Goal: Task Accomplishment & Management: Use online tool/utility

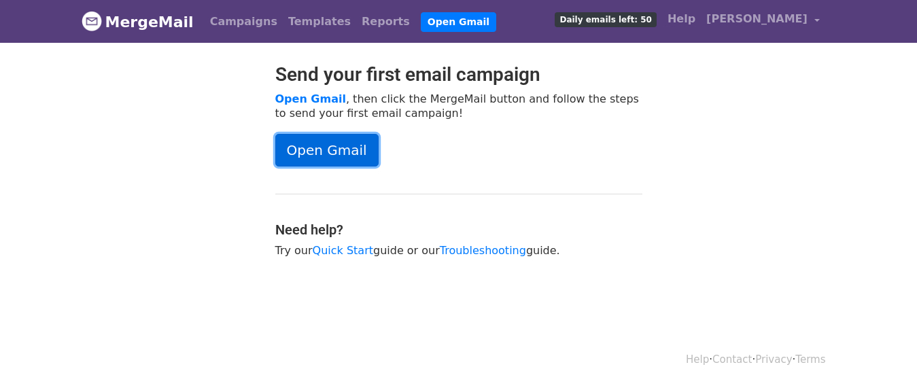
click at [310, 152] on link "Open Gmail" at bounding box center [326, 150] width 103 height 33
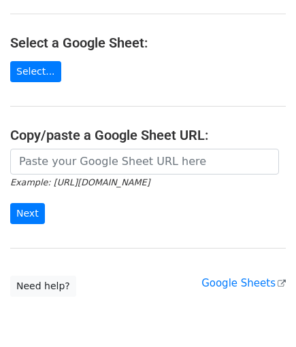
scroll to position [129, 0]
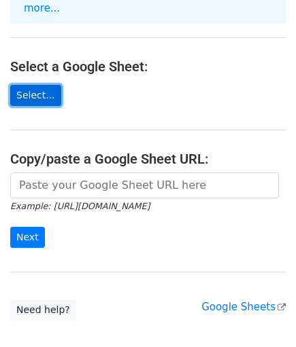
click at [33, 86] on link "Select..." at bounding box center [35, 95] width 51 height 21
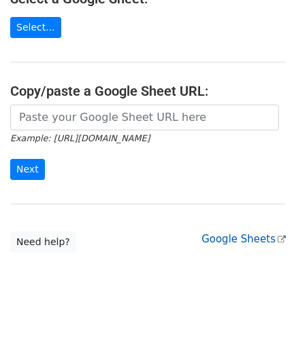
click at [239, 233] on link "Google Sheets" at bounding box center [243, 239] width 84 height 12
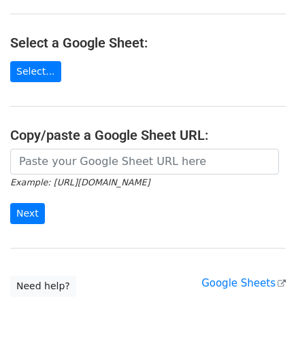
scroll to position [129, 0]
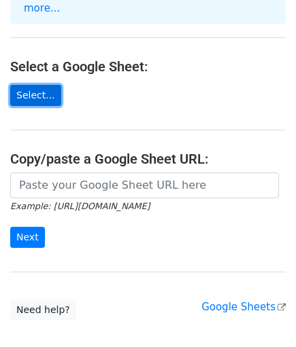
click at [41, 85] on link "Select..." at bounding box center [35, 95] width 51 height 21
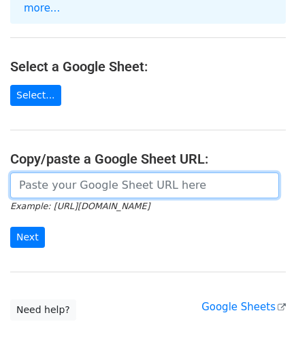
click at [95, 174] on input "url" at bounding box center [144, 186] width 269 height 26
paste input "https://docs.google.com/spreadsheets/d/1KrrjFqA4E362MtobcIBfV52yoySFLtrxZO7VrLm…"
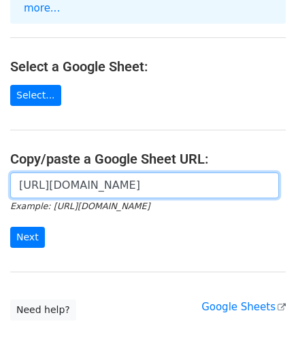
scroll to position [0, 380]
type input "https://docs.google.com/spreadsheets/d/1KrrjFqA4E362MtobcIBfV52yoySFLtrxZO7VrLm…"
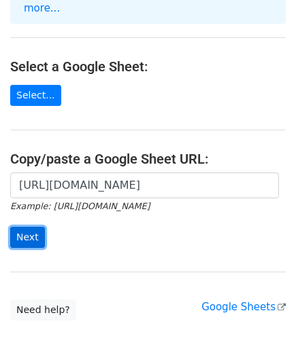
click at [18, 227] on input "Next" at bounding box center [27, 237] width 35 height 21
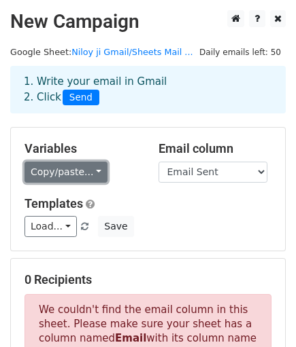
click at [83, 176] on link "Copy/paste..." at bounding box center [65, 172] width 83 height 21
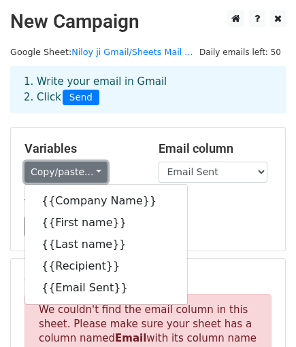
click at [83, 173] on link "Copy/paste..." at bounding box center [65, 172] width 83 height 21
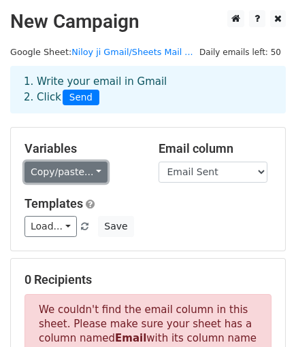
click at [70, 175] on link "Copy/paste..." at bounding box center [65, 172] width 83 height 21
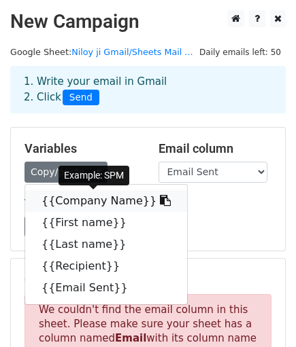
click at [76, 205] on link "{{Company Name}}" at bounding box center [106, 201] width 162 height 22
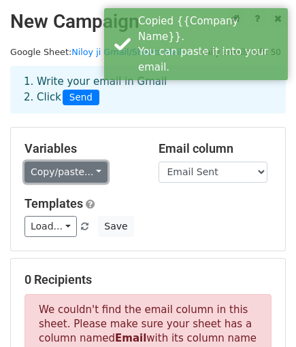
click at [54, 175] on link "Copy/paste..." at bounding box center [65, 172] width 83 height 21
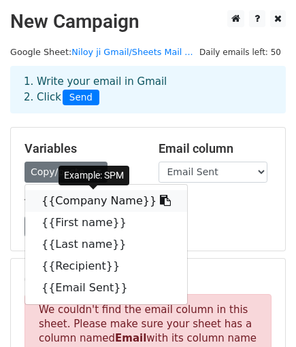
click at [69, 204] on link "{{Company Name}}" at bounding box center [106, 201] width 162 height 22
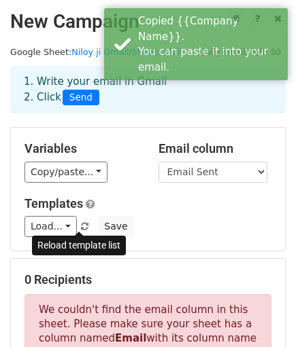
click at [81, 224] on span at bounding box center [84, 227] width 7 height 9
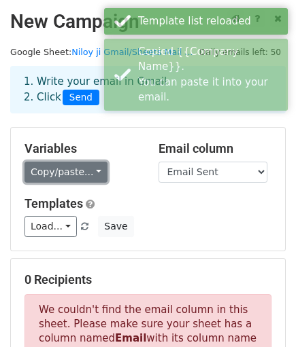
click at [84, 173] on link "Copy/paste..." at bounding box center [65, 172] width 83 height 21
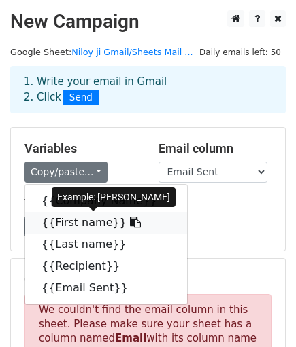
click at [130, 224] on icon at bounding box center [135, 222] width 11 height 11
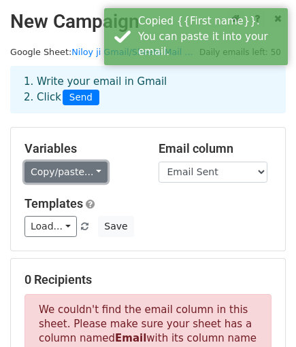
click at [82, 171] on link "Copy/paste..." at bounding box center [65, 172] width 83 height 21
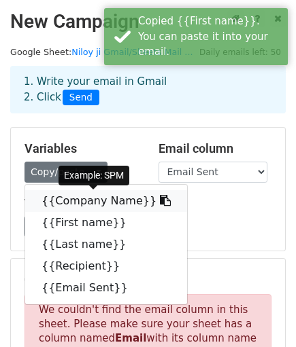
click at [81, 196] on link "{{Company Name}}" at bounding box center [106, 201] width 162 height 22
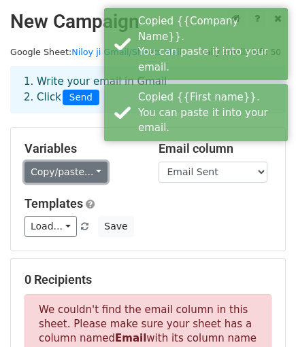
click at [78, 171] on link "Copy/paste..." at bounding box center [65, 172] width 83 height 21
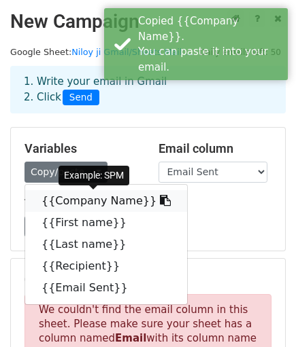
click at [160, 201] on icon at bounding box center [165, 200] width 11 height 11
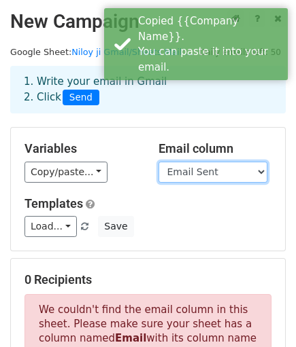
click at [199, 173] on select "Company Name First name Last name Recipient Email Sent" at bounding box center [212, 172] width 109 height 21
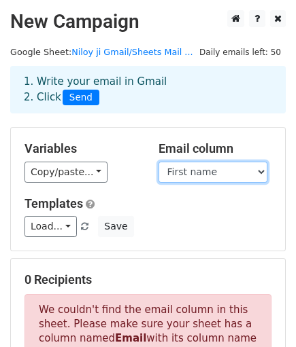
click at [158, 162] on select "Company Name First name Last name Recipient Email Sent" at bounding box center [212, 172] width 109 height 21
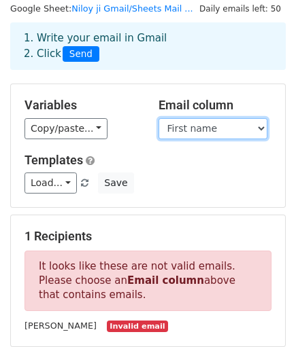
scroll to position [68, 0]
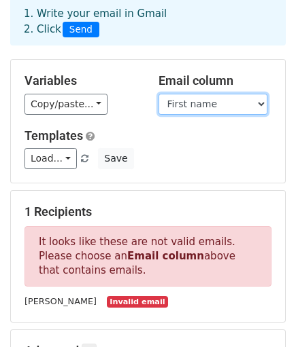
click at [209, 105] on select "Company Name First name Last name Recipient Email Sent" at bounding box center [212, 104] width 109 height 21
select select "Recipient"
click at [158, 94] on select "Company Name First name Last name Recipient Email Sent" at bounding box center [212, 104] width 109 height 21
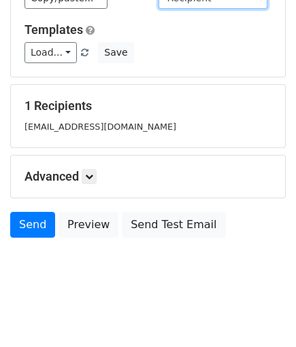
scroll to position [180, 0]
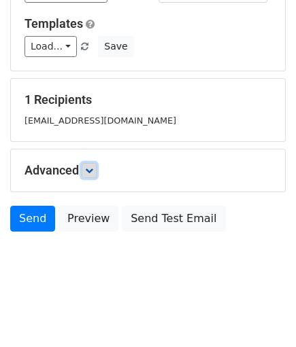
click at [84, 171] on link at bounding box center [89, 170] width 15 height 15
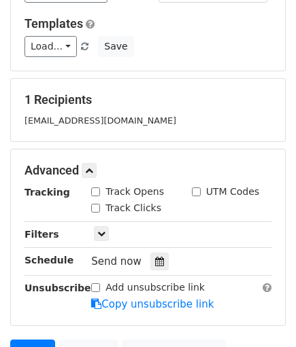
click at [93, 192] on input "Track Opens" at bounding box center [95, 192] width 9 height 9
checkbox input "true"
click at [97, 208] on input "Track Clicks" at bounding box center [95, 208] width 9 height 9
checkbox input "true"
click at [198, 192] on input "UTM Codes" at bounding box center [196, 192] width 9 height 9
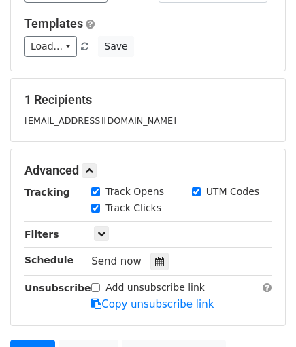
click at [198, 192] on input "UTM Codes" at bounding box center [196, 192] width 9 height 9
checkbox input "false"
click at [96, 234] on link at bounding box center [101, 233] width 15 height 15
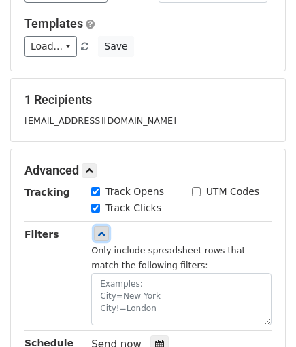
click at [96, 234] on link at bounding box center [101, 233] width 15 height 15
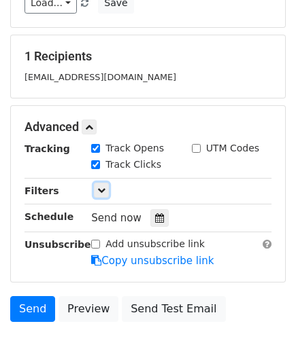
scroll to position [248, 0]
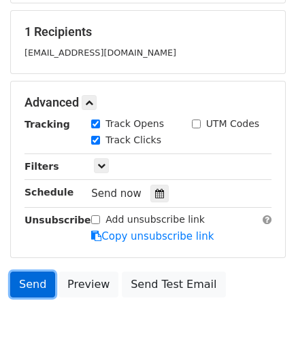
click at [27, 289] on link "Send" at bounding box center [32, 285] width 45 height 26
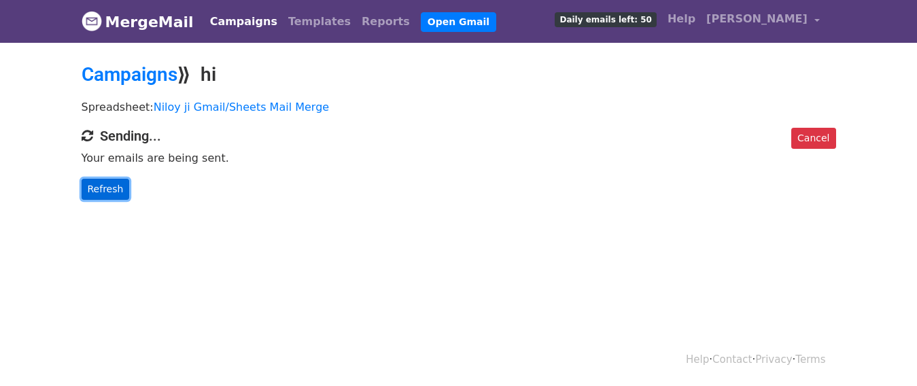
click at [109, 188] on link "Refresh" at bounding box center [106, 189] width 48 height 21
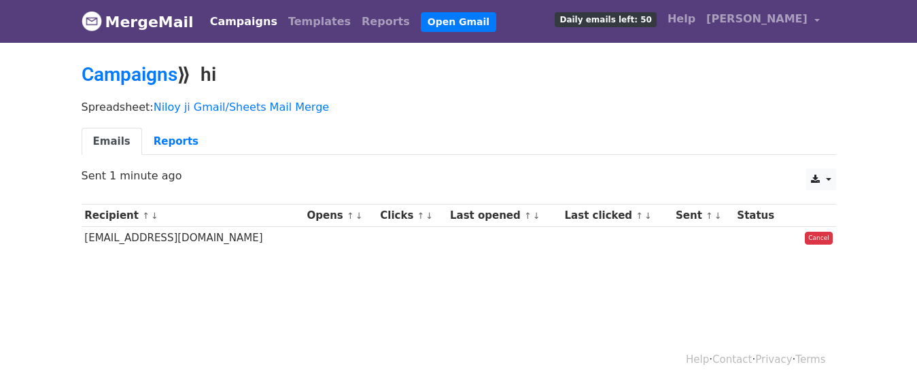
click at [186, 241] on td "jitender2008.2008@gmail.com" at bounding box center [193, 238] width 222 height 22
click at [148, 144] on link "Reports" at bounding box center [176, 142] width 68 height 28
